Goal: Check status: Check status

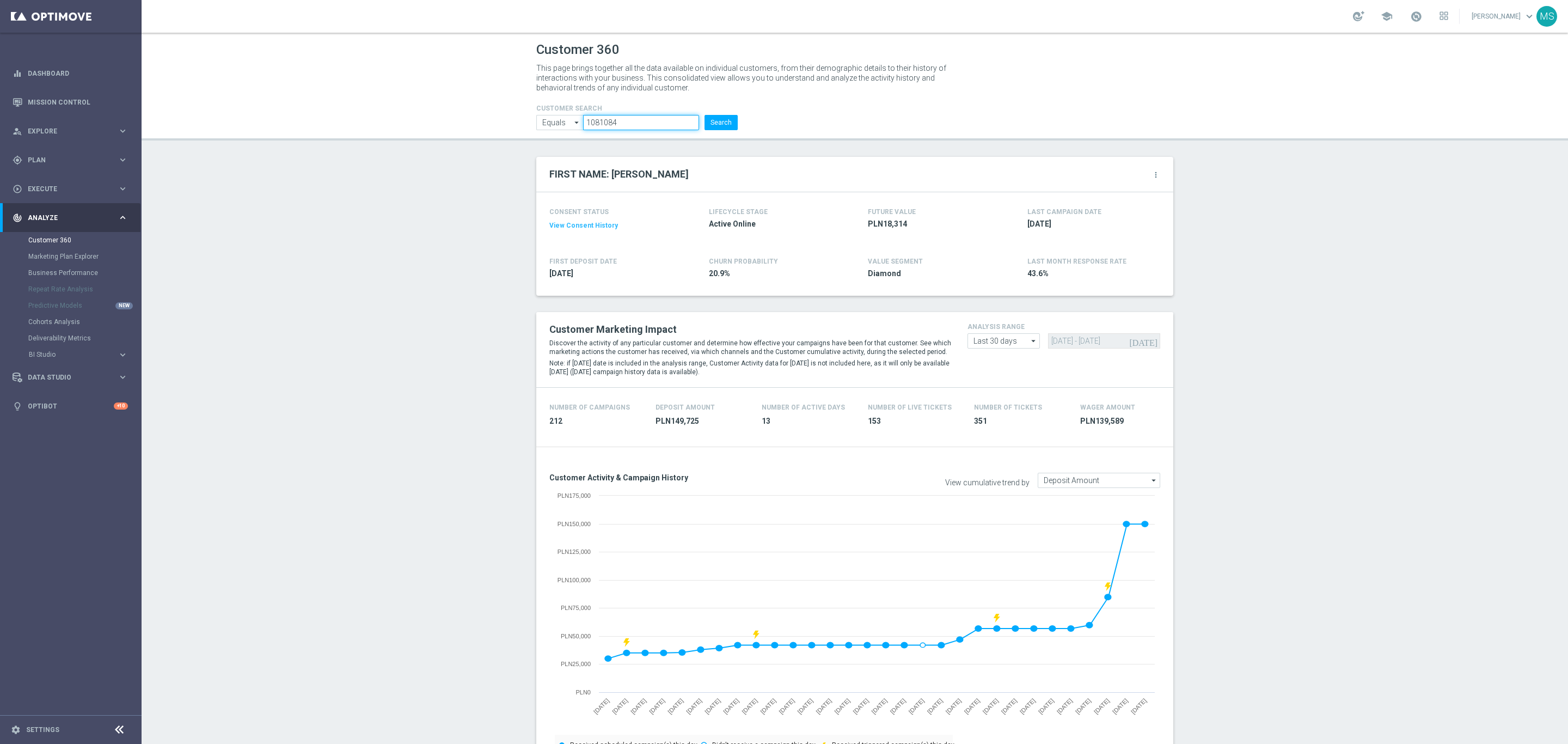
click at [640, 127] on input "1081084" at bounding box center [641, 122] width 116 height 15
paste input "46797"
type input "1046797"
click at [709, 127] on button "Search" at bounding box center [721, 122] width 33 height 15
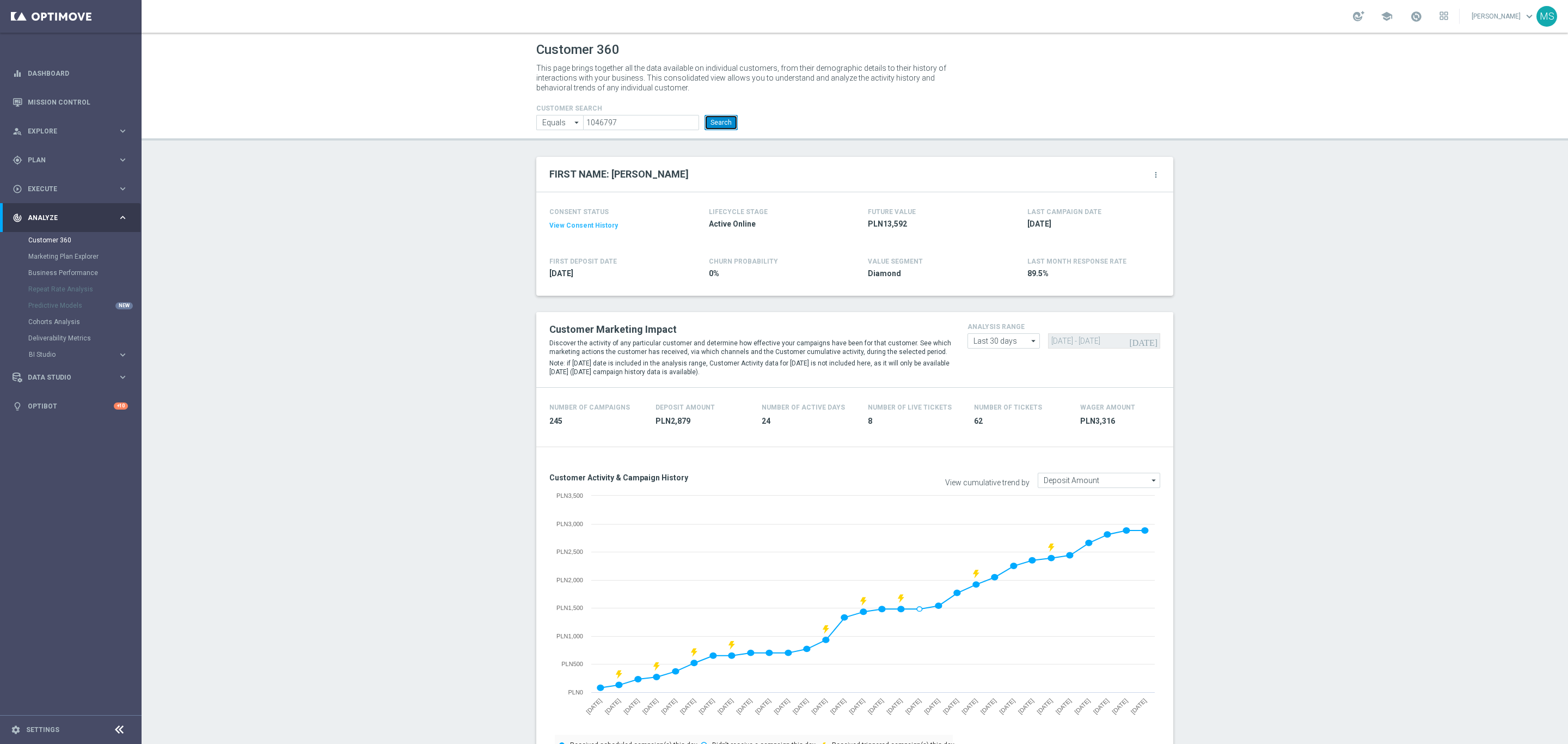
click at [725, 120] on button "Search" at bounding box center [721, 122] width 33 height 15
click at [725, 118] on button "Search" at bounding box center [721, 122] width 33 height 15
click at [652, 121] on input "1046797" at bounding box center [641, 122] width 116 height 15
paste input "478602"
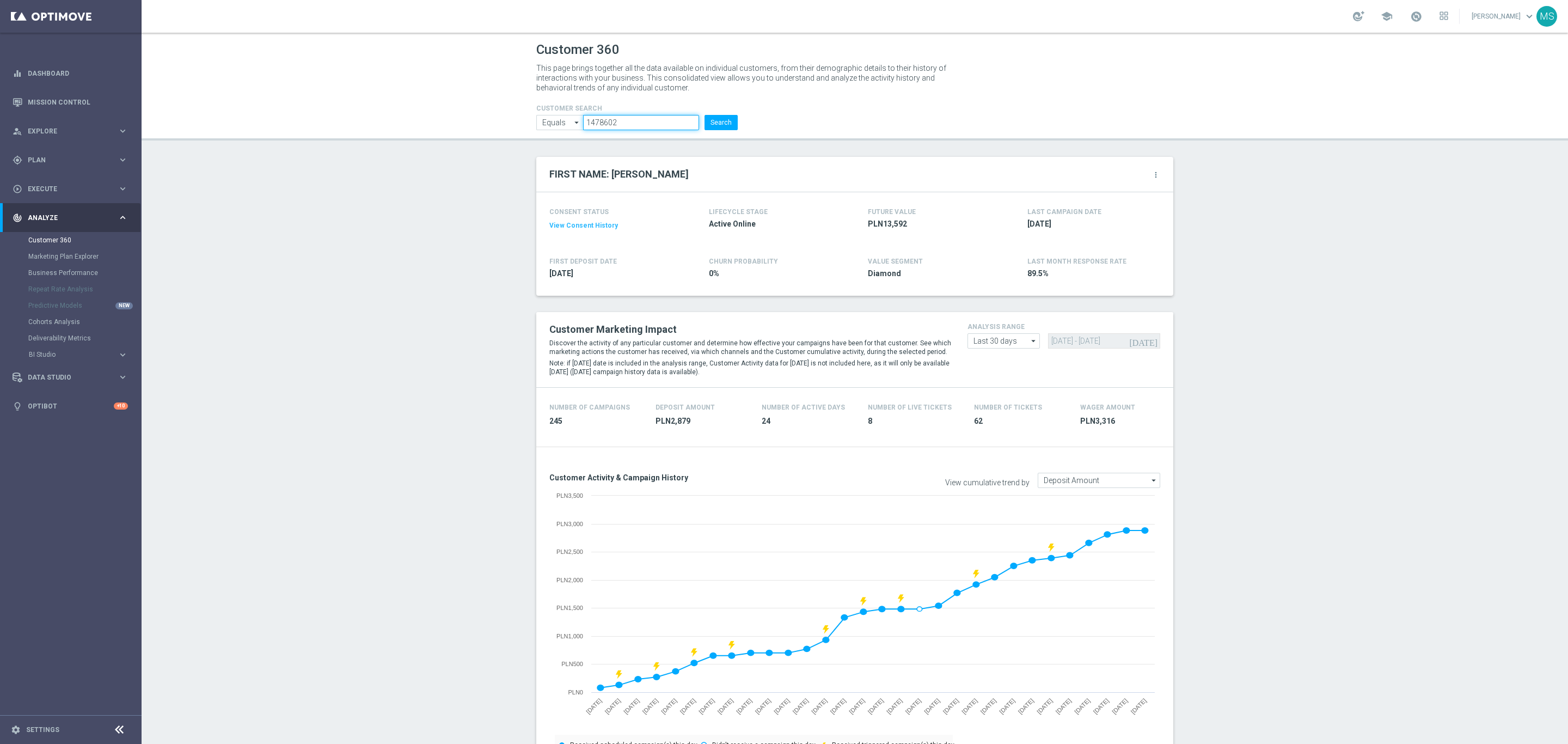
type input "1478602"
click at [705, 121] on button "Search" at bounding box center [721, 122] width 33 height 15
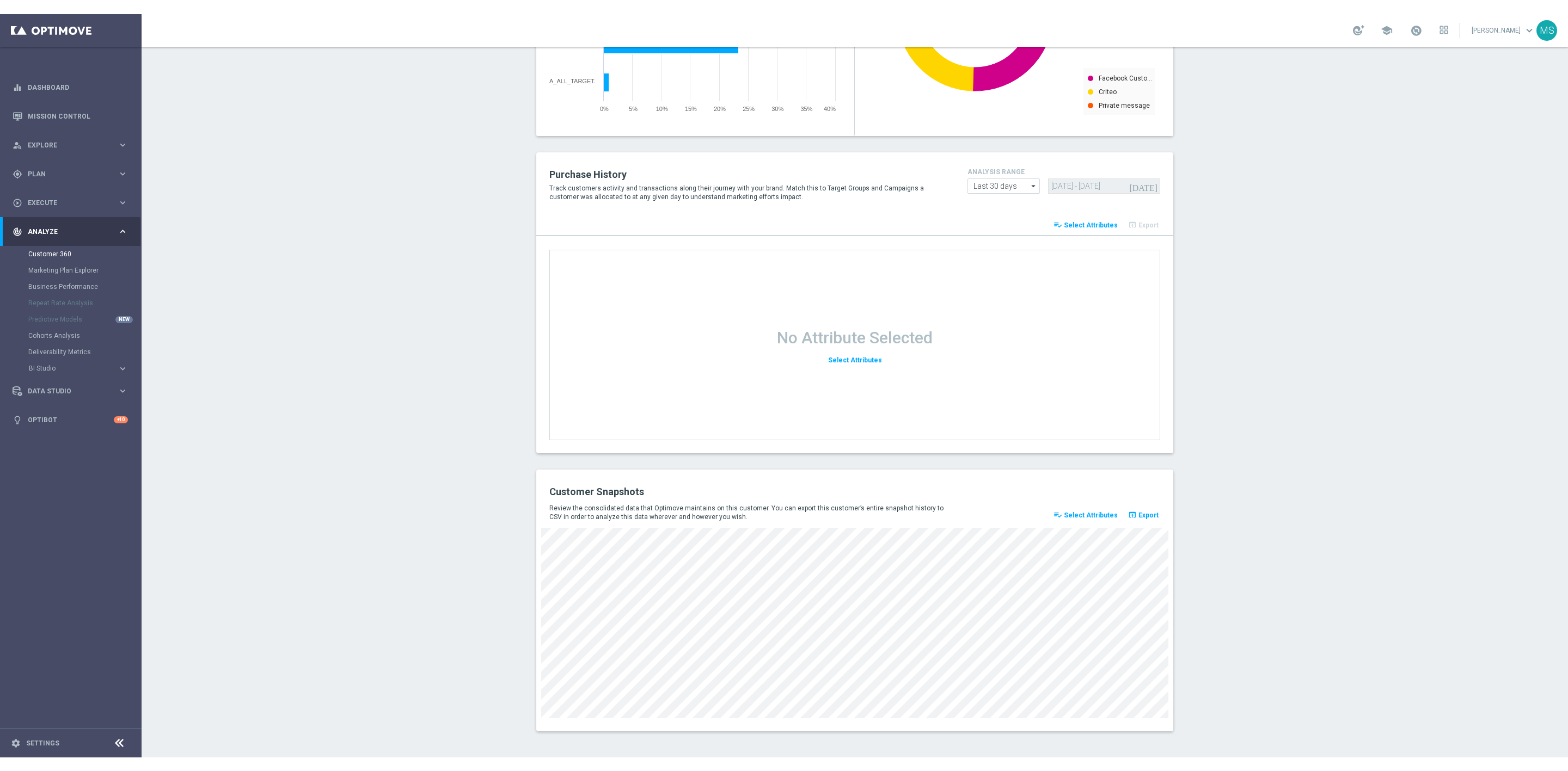
scroll to position [1118, 0]
